Goal: Task Accomplishment & Management: Manage account settings

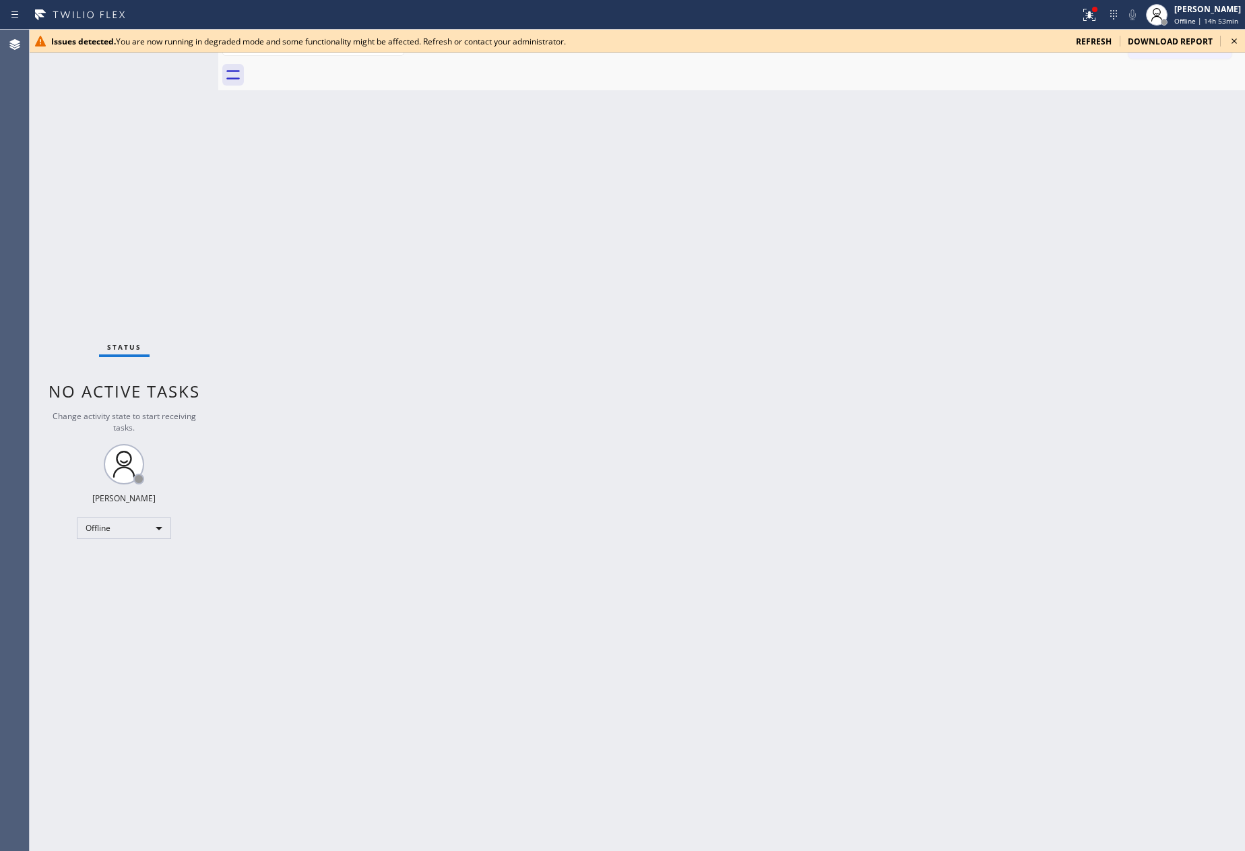
click at [397, 356] on div "Back to Dashboard Change Sender ID Customers Technicians Select a contact Outbo…" at bounding box center [731, 440] width 1027 height 821
click at [166, 528] on div "Offline" at bounding box center [124, 528] width 94 height 22
click at [140, 581] on li "Unavailable" at bounding box center [122, 579] width 91 height 16
drag, startPoint x: 439, startPoint y: 284, endPoint x: 441, endPoint y: 273, distance: 11.1
click at [441, 275] on div "Back to Dashboard Change Sender ID Customers Technicians Select a contact Outbo…" at bounding box center [731, 440] width 1027 height 821
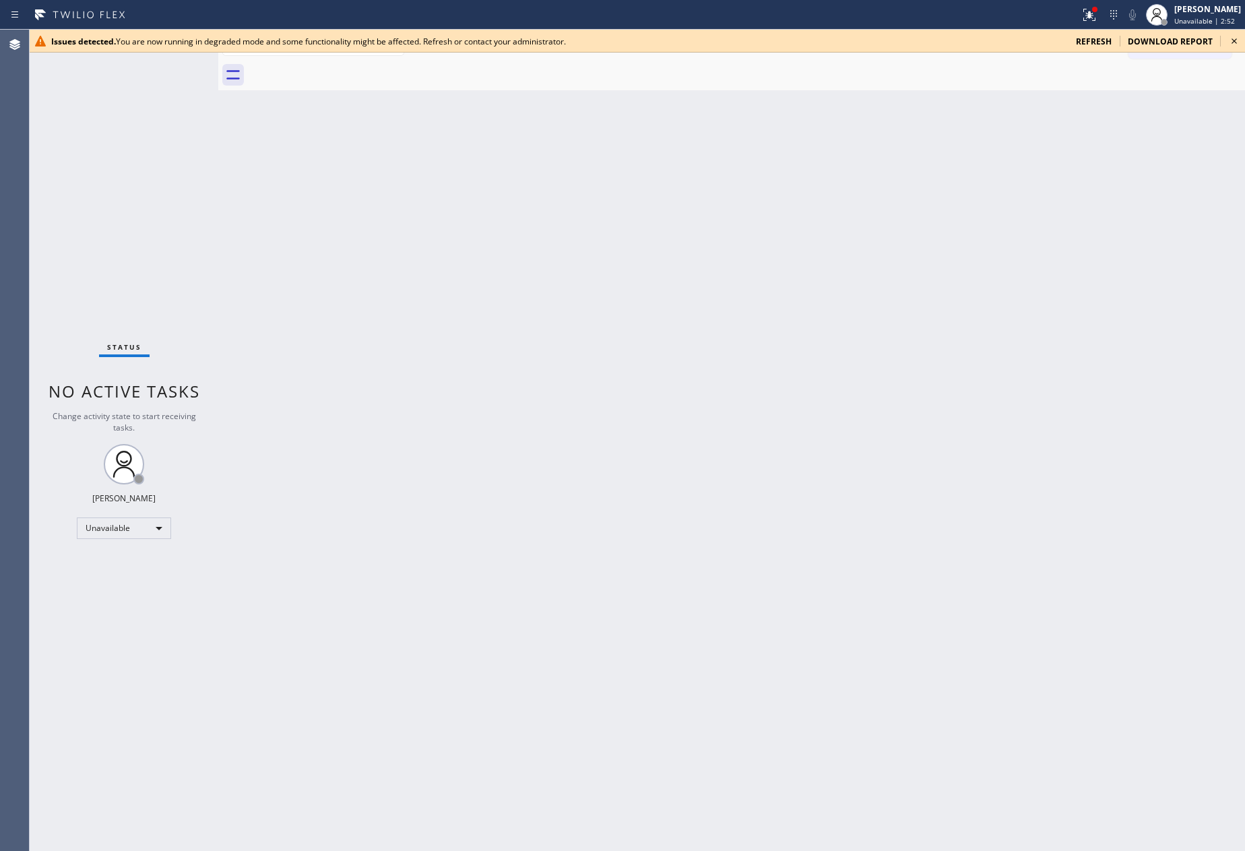
click at [443, 273] on div "Back to Dashboard Change Sender ID Customers Technicians Select a contact Outbo…" at bounding box center [731, 440] width 1027 height 821
click at [311, 406] on div "Back to Dashboard Change Sender ID Customers Technicians Select a contact Outbo…" at bounding box center [731, 440] width 1027 height 821
drag, startPoint x: 406, startPoint y: 416, endPoint x: 732, endPoint y: 544, distance: 349.4
click at [419, 415] on div "Back to Dashboard Change Sender ID Customers Technicians Select a contact Outbo…" at bounding box center [731, 440] width 1027 height 821
click at [162, 433] on div "Status No active tasks Change activity state to start receiving tasks. Eva Mahi…" at bounding box center [124, 440] width 189 height 821
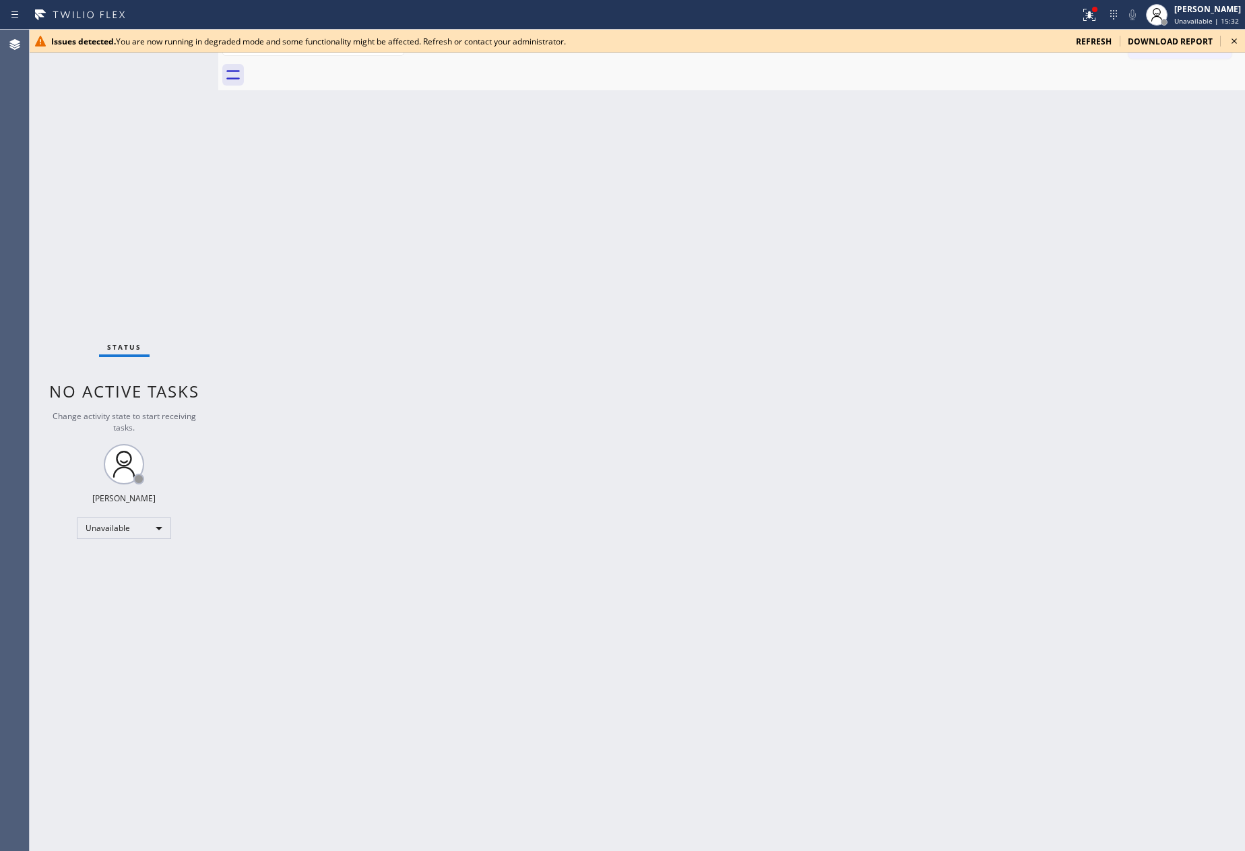
click at [502, 303] on div "Back to Dashboard Change Sender ID Customers Technicians Select a contact Outbo…" at bounding box center [731, 440] width 1027 height 821
click at [1094, 39] on span "refresh" at bounding box center [1094, 41] width 36 height 11
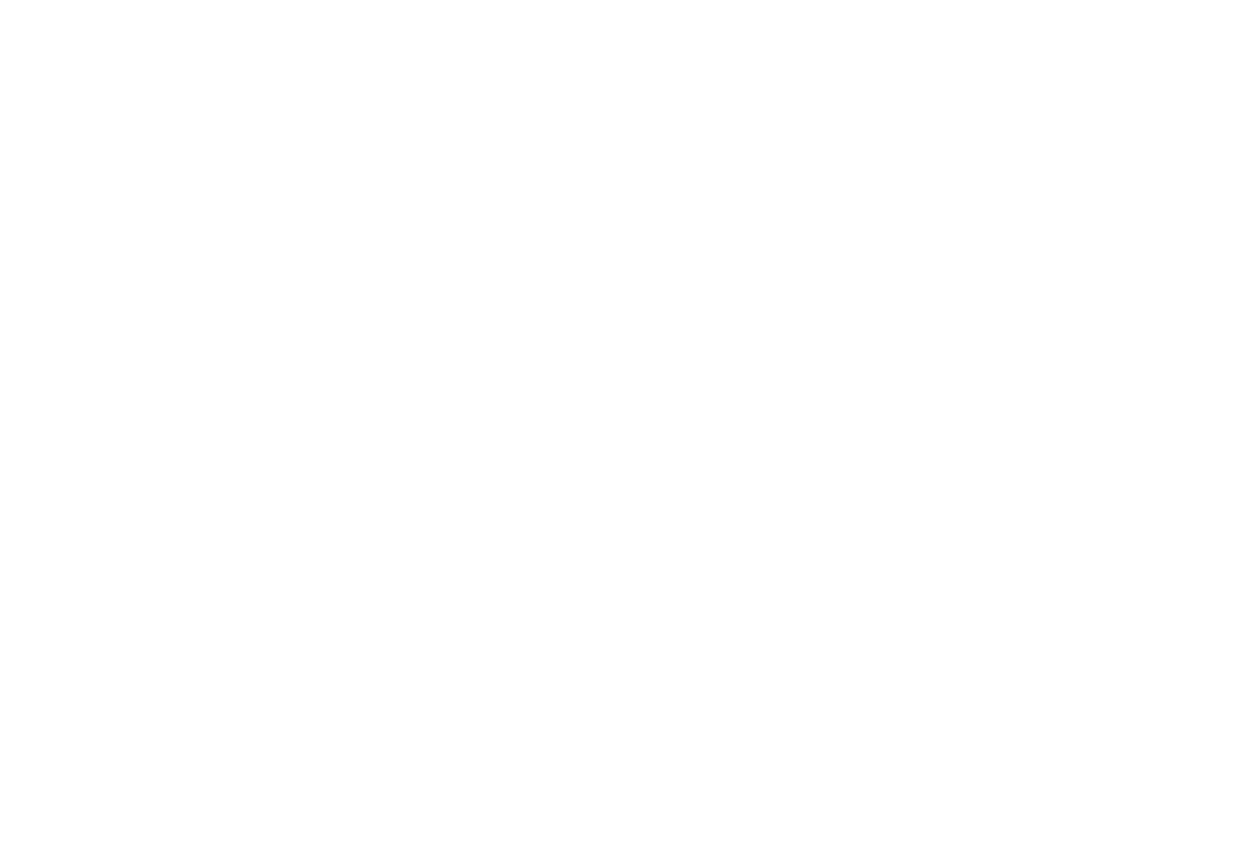
click at [1029, 300] on div at bounding box center [622, 425] width 1245 height 851
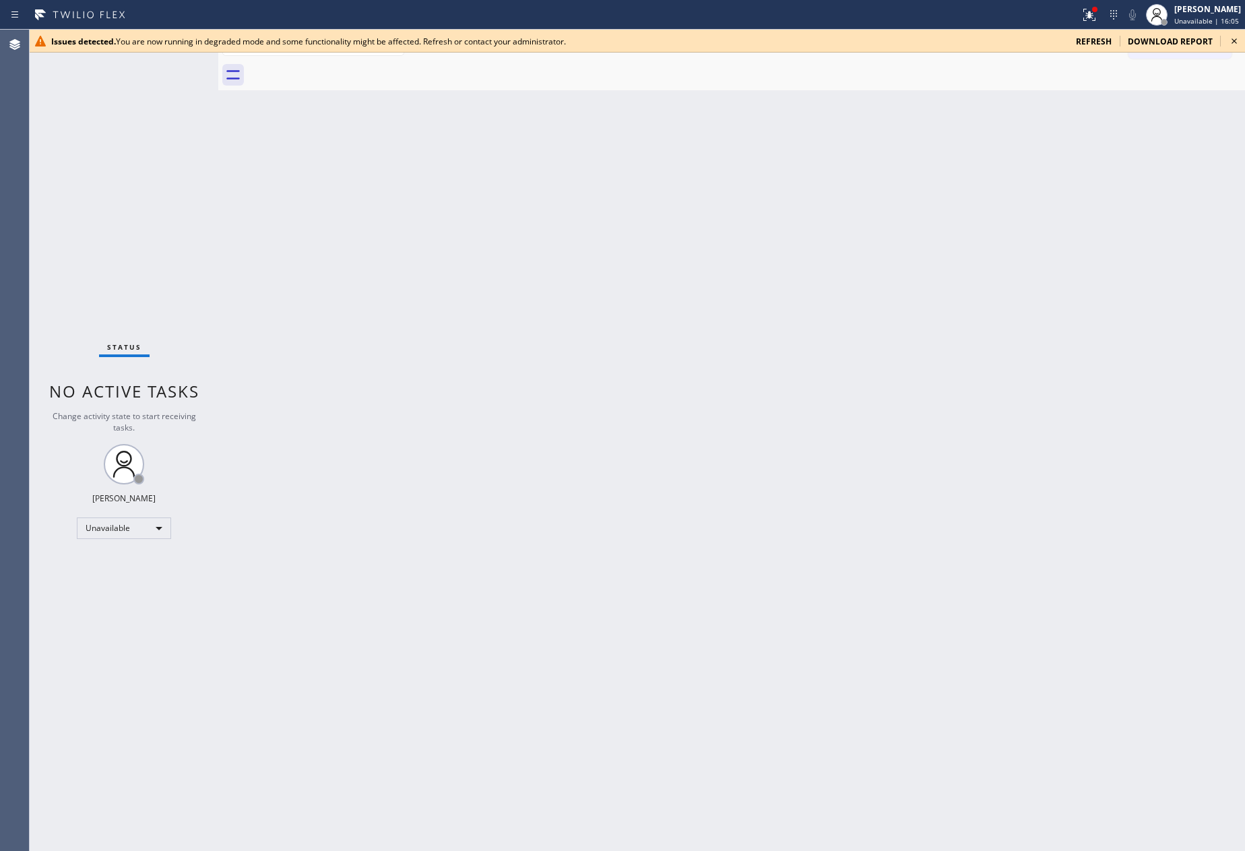
click at [354, 352] on div "Back to Dashboard Change Sender ID Customers Technicians Select a contact Outbo…" at bounding box center [731, 440] width 1027 height 821
click at [510, 433] on div "Back to Dashboard Change Sender ID Customers Technicians Select a contact Outbo…" at bounding box center [731, 440] width 1027 height 821
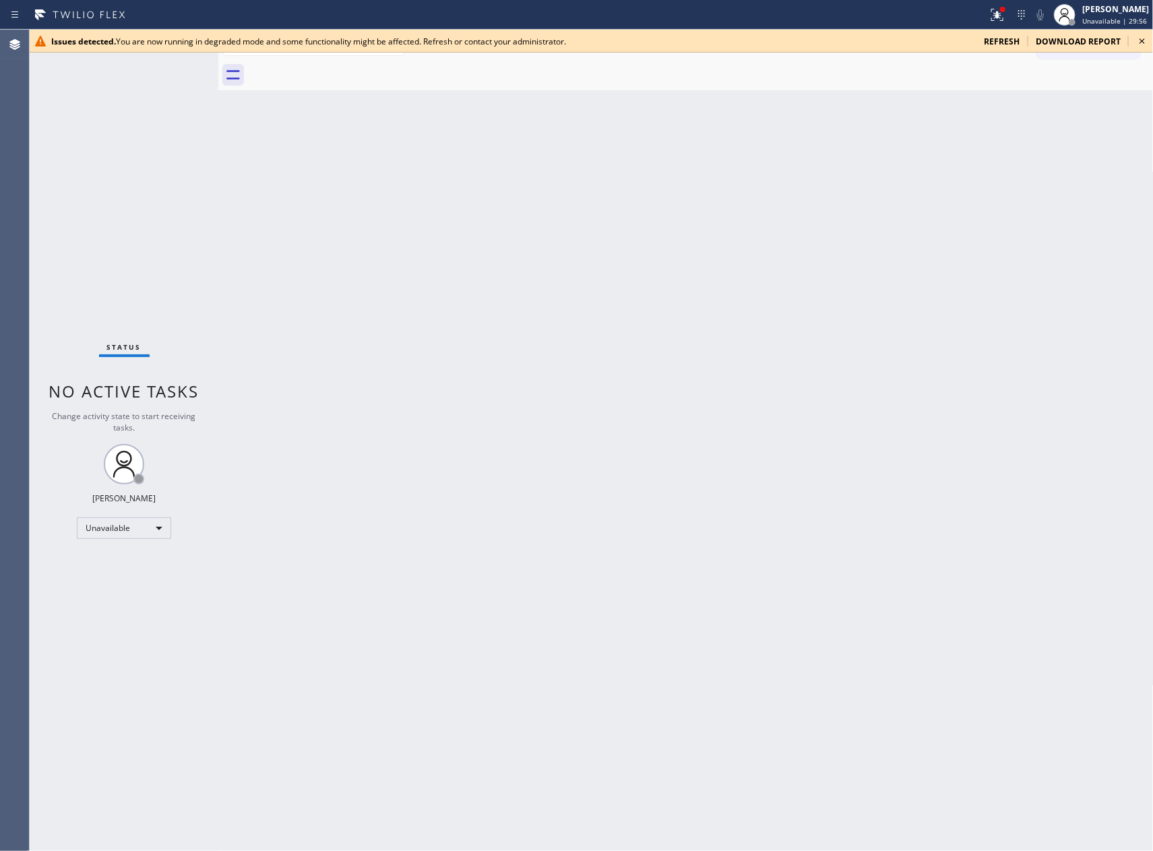
click at [108, 222] on div "Status No active tasks Change activity state to start receiving tasks. Eva Mahi…" at bounding box center [124, 440] width 189 height 821
click at [583, 350] on div "Back to Dashboard Change Sender ID Customers Technicians Select a contact Outbo…" at bounding box center [685, 440] width 935 height 821
click at [1143, 40] on icon at bounding box center [1141, 40] width 5 height 5
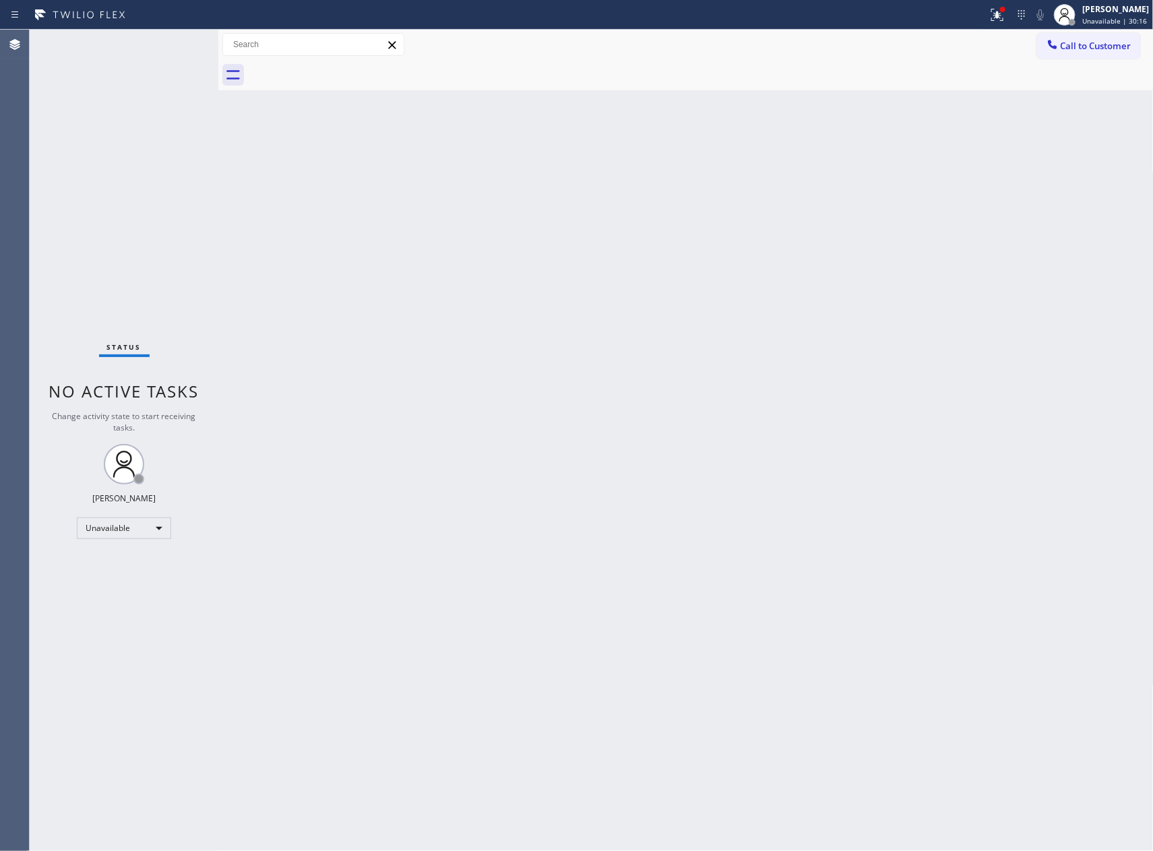
click at [850, 322] on div "Back to Dashboard Change Sender ID Customers Technicians Select a contact Outbo…" at bounding box center [685, 440] width 935 height 821
click at [589, 514] on div "Back to Dashboard Change Sender ID Customers Technicians Select a contact Outbo…" at bounding box center [685, 440] width 935 height 821
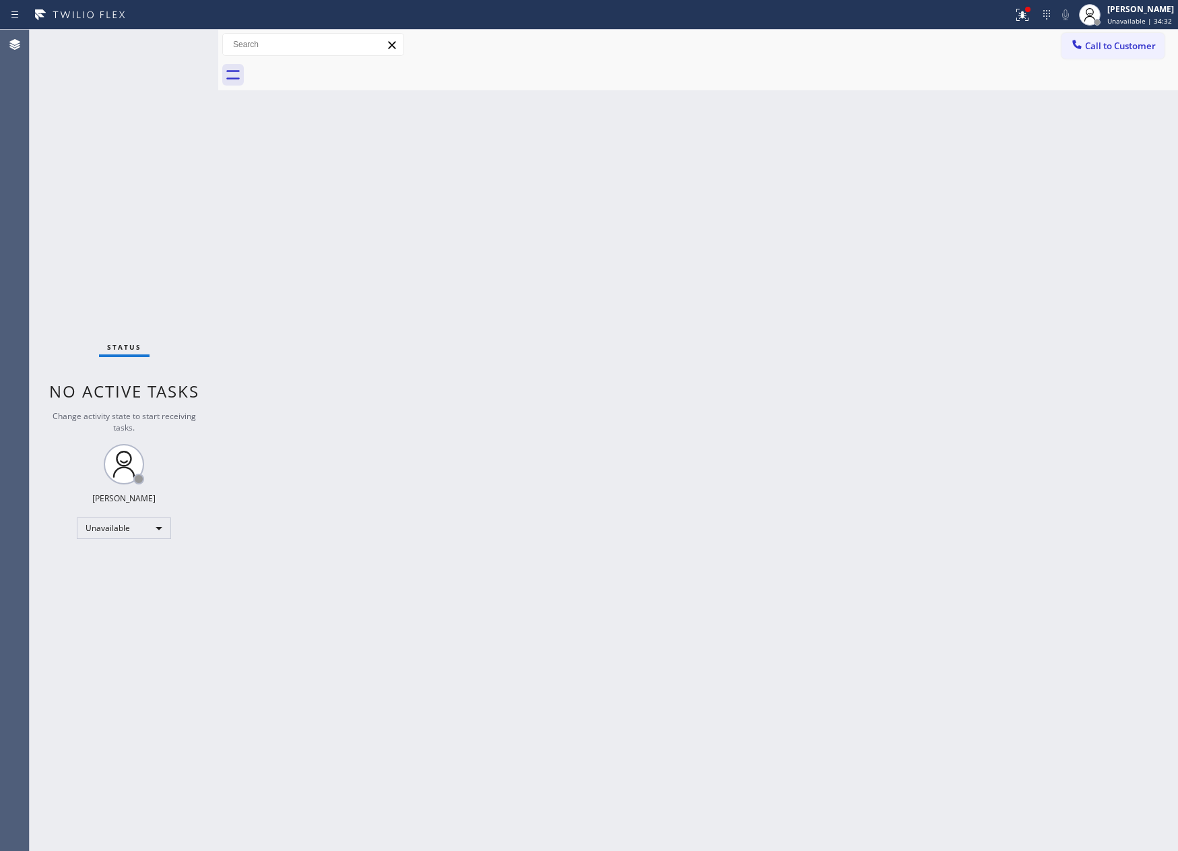
click at [550, 501] on div "Back to Dashboard Change Sender ID Customers Technicians Select a contact Outbo…" at bounding box center [698, 440] width 960 height 821
click at [546, 494] on div "Back to Dashboard Change Sender ID Customers Technicians Select a contact Outbo…" at bounding box center [698, 440] width 960 height 821
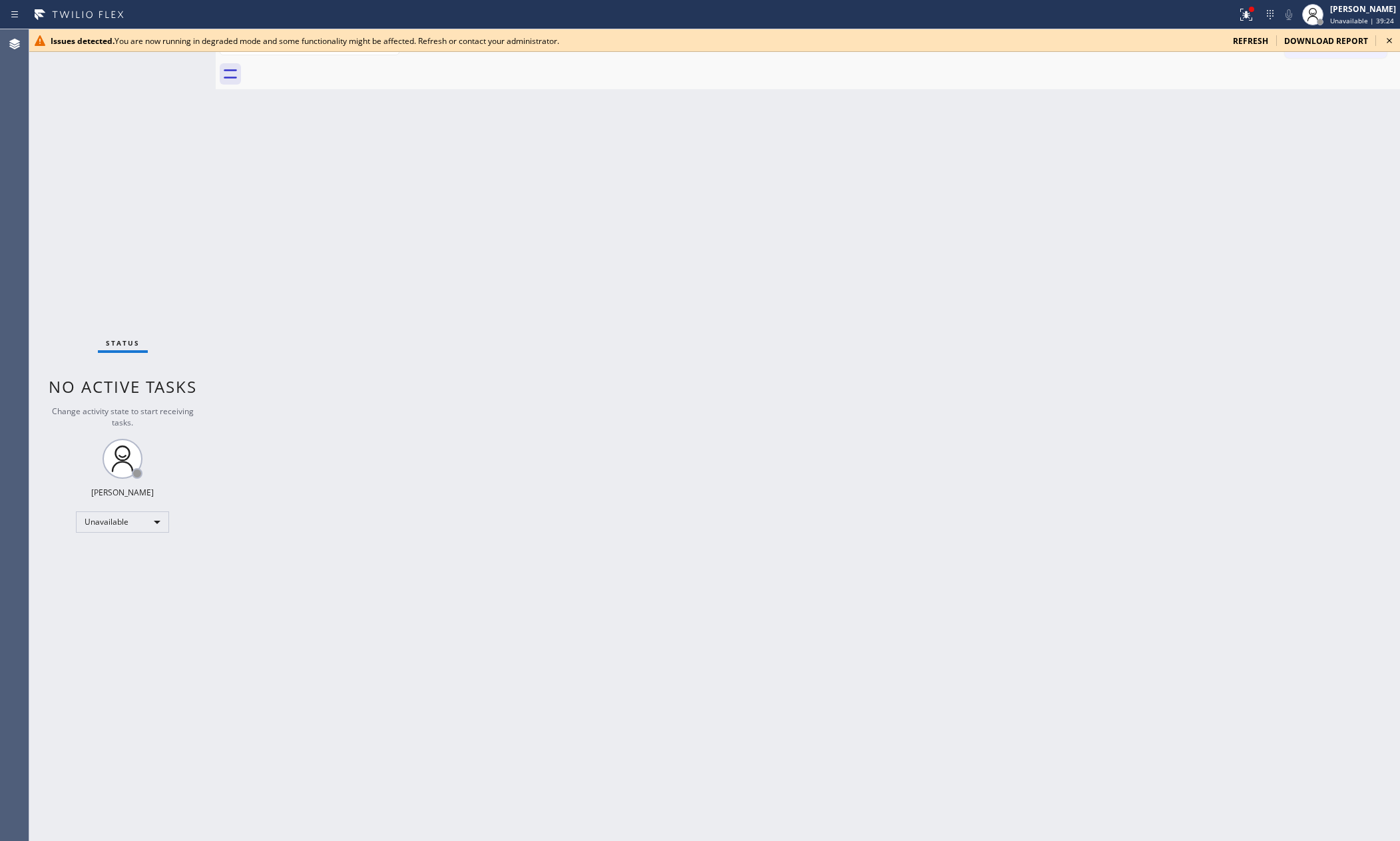
click at [434, 298] on div "Back to Dashboard Change Sender ID Customers Technicians Select a contact Outbo…" at bounding box center [807, 435] width 1185 height 811
click at [1229, 38] on span "refresh" at bounding box center [1251, 41] width 36 height 11
click at [761, 510] on div "Back to Dashboard Change Sender ID Customers Technicians Select a contact Outbo…" at bounding box center [807, 435] width 1185 height 811
click at [1252, 37] on span "refresh" at bounding box center [1251, 41] width 36 height 11
